Goal: Navigation & Orientation: Find specific page/section

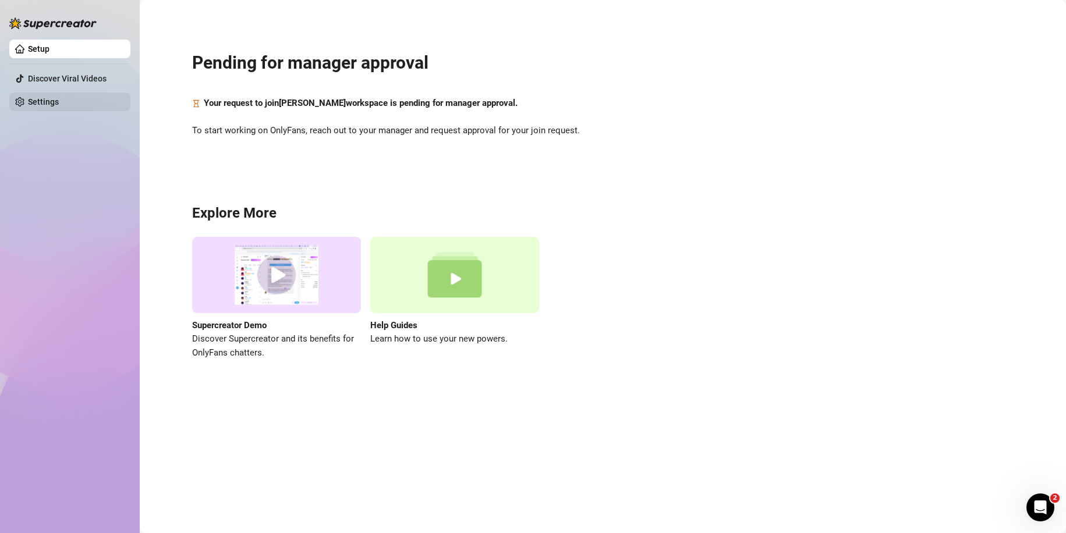
click at [28, 105] on link "Settings" at bounding box center [43, 101] width 31 height 9
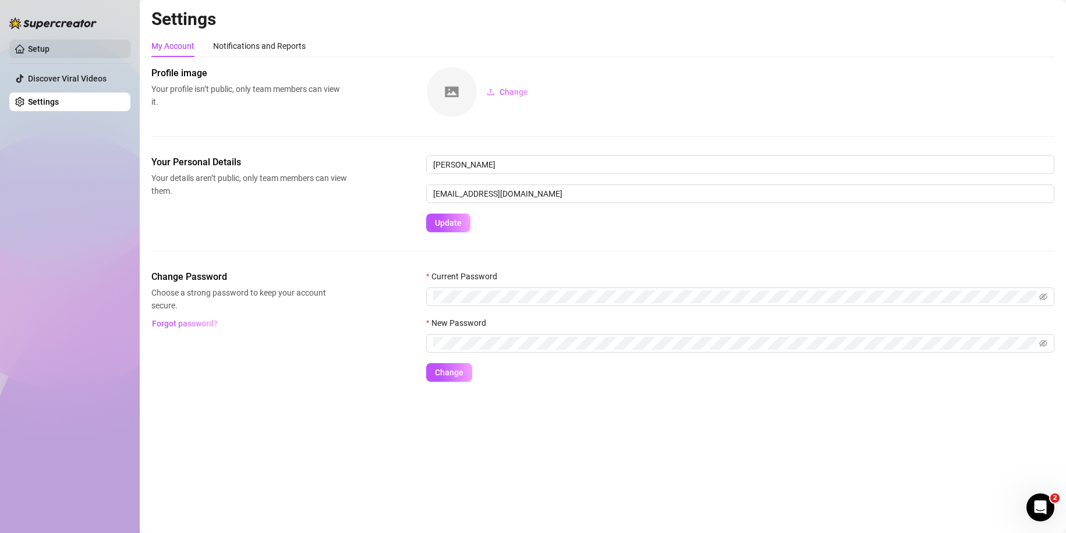
click at [50, 50] on link "Setup" at bounding box center [39, 48] width 22 height 9
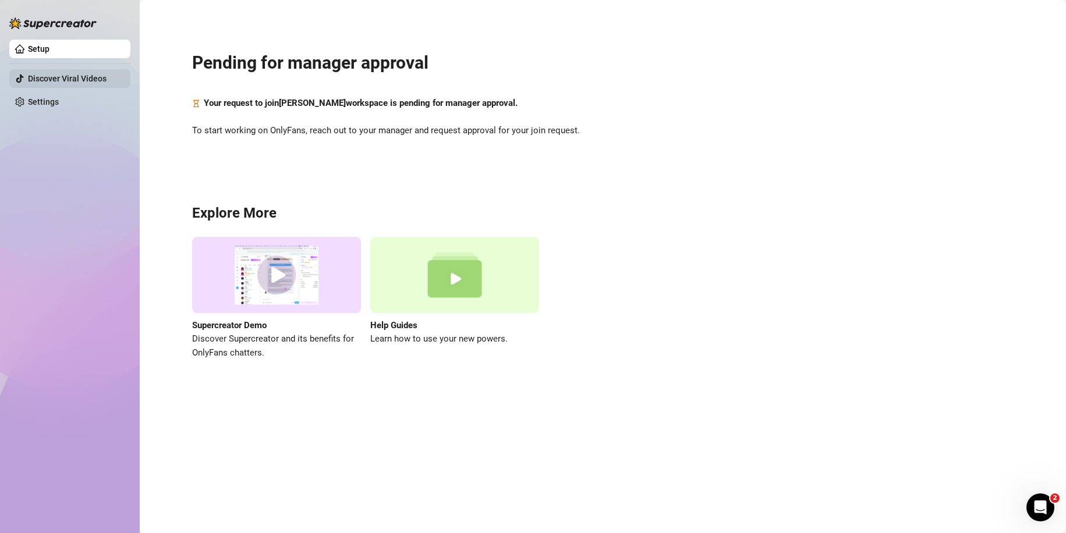
click at [84, 77] on link "Discover Viral Videos" at bounding box center [67, 78] width 79 height 9
